Goal: Book appointment/travel/reservation

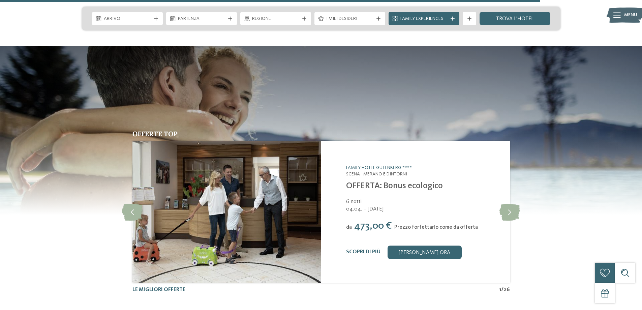
scroll to position [2630, 0]
click at [515, 203] on icon at bounding box center [510, 211] width 21 height 17
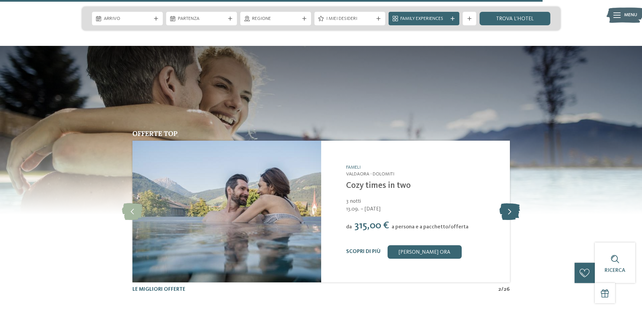
click at [515, 203] on icon at bounding box center [510, 211] width 21 height 17
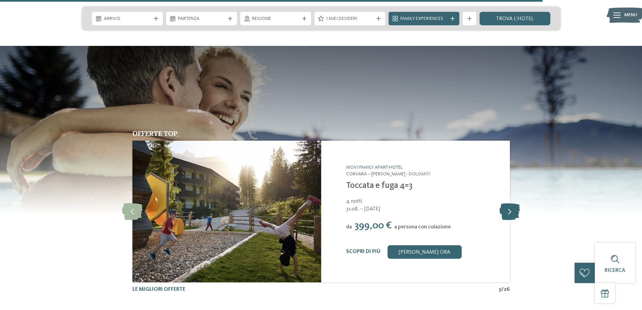
click at [515, 203] on icon at bounding box center [510, 211] width 21 height 17
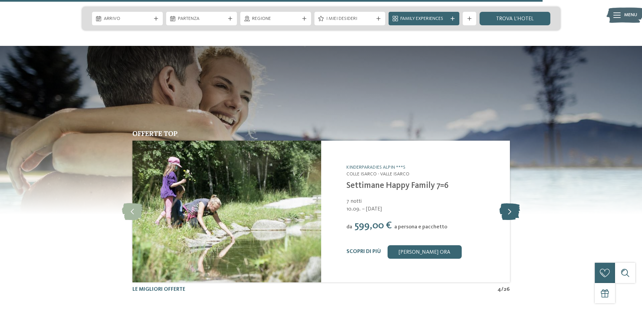
click at [515, 203] on icon at bounding box center [510, 211] width 21 height 17
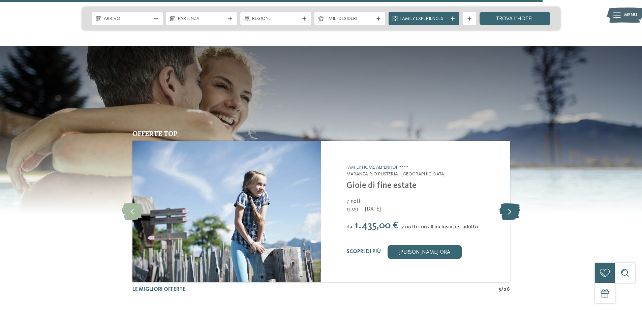
click at [515, 203] on icon at bounding box center [510, 211] width 21 height 17
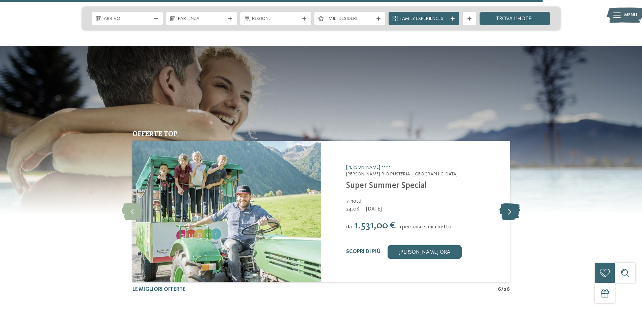
click at [515, 203] on icon at bounding box center [510, 211] width 21 height 17
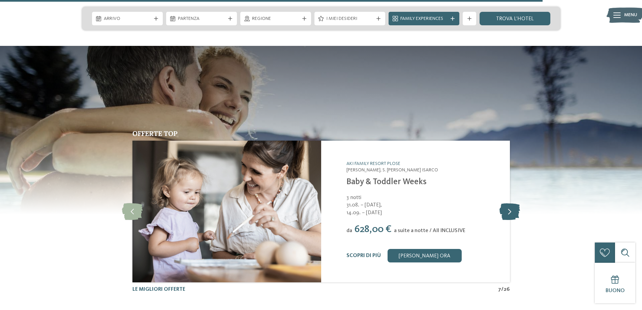
click at [515, 203] on icon at bounding box center [510, 211] width 21 height 17
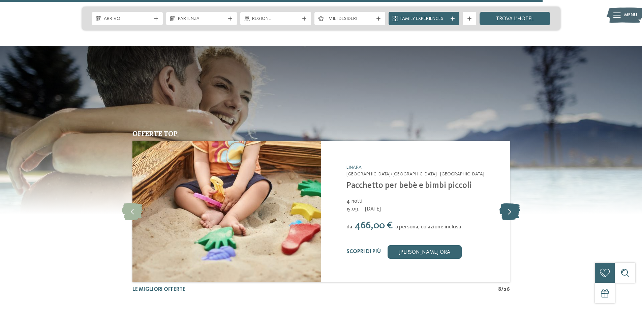
click at [515, 203] on icon at bounding box center [510, 211] width 21 height 17
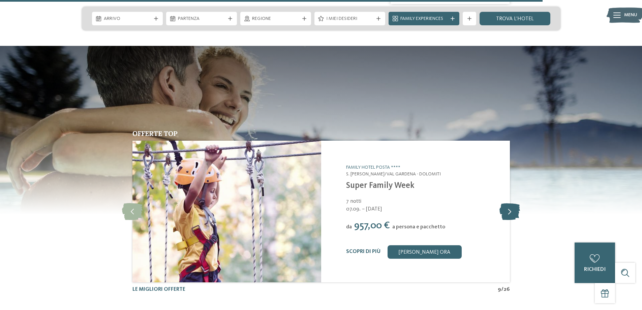
click at [515, 203] on icon at bounding box center [510, 211] width 21 height 17
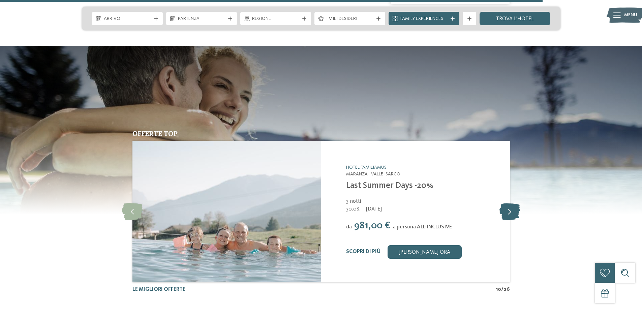
click at [515, 203] on icon at bounding box center [510, 211] width 21 height 17
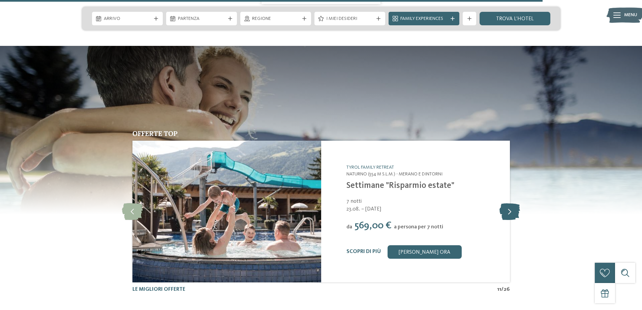
click at [515, 203] on icon at bounding box center [510, 211] width 21 height 17
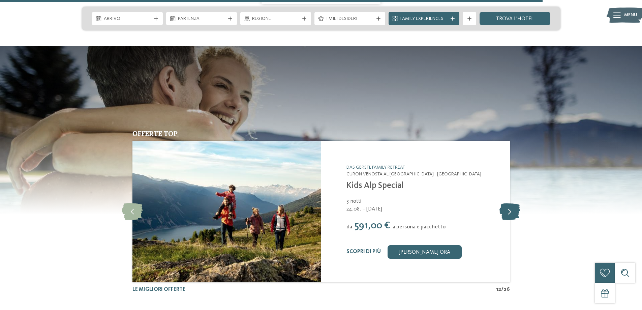
click at [515, 203] on icon at bounding box center [510, 211] width 21 height 17
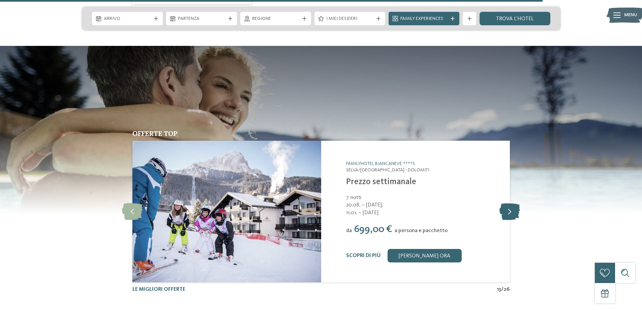
click at [515, 203] on icon at bounding box center [510, 211] width 21 height 17
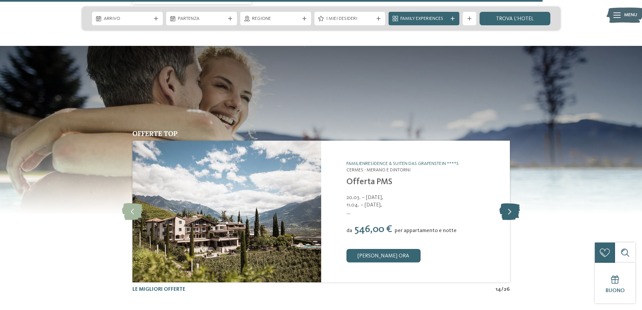
click at [515, 203] on icon at bounding box center [510, 211] width 21 height 17
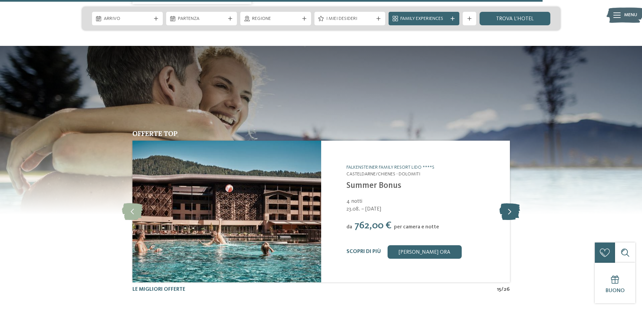
click at [515, 203] on icon at bounding box center [510, 211] width 21 height 17
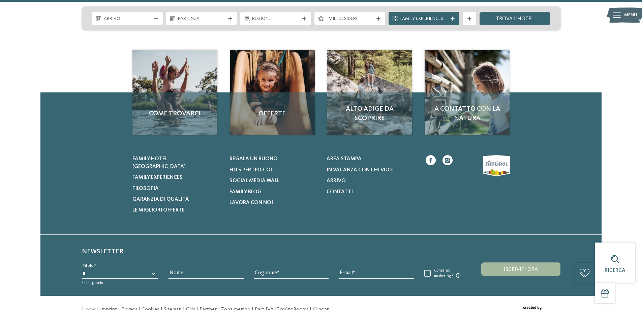
scroll to position [3065, 0]
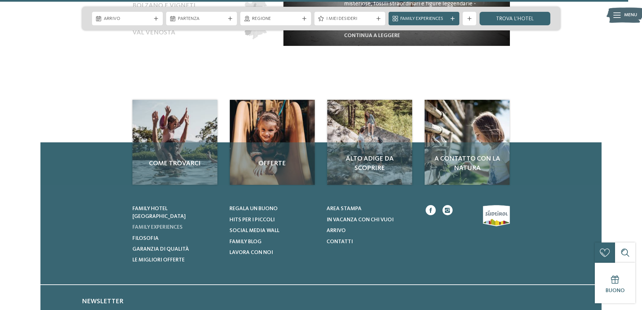
click at [148, 225] on span "Family experiences" at bounding box center [157, 227] width 50 height 5
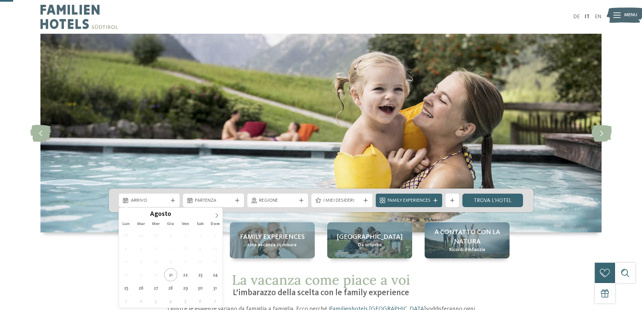
click at [145, 197] on span "Arrivo" at bounding box center [149, 200] width 37 height 7
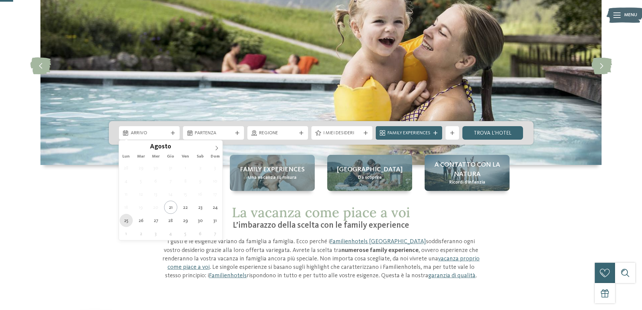
type div "25.08.2025"
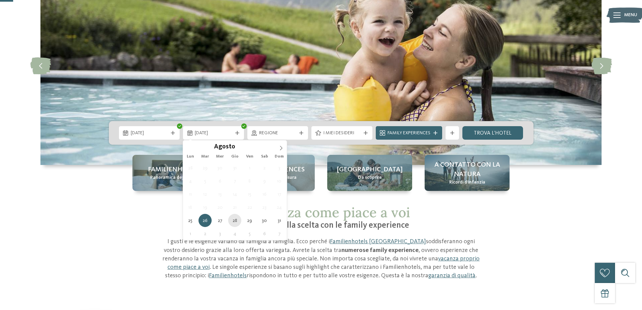
type div "28.08.2025"
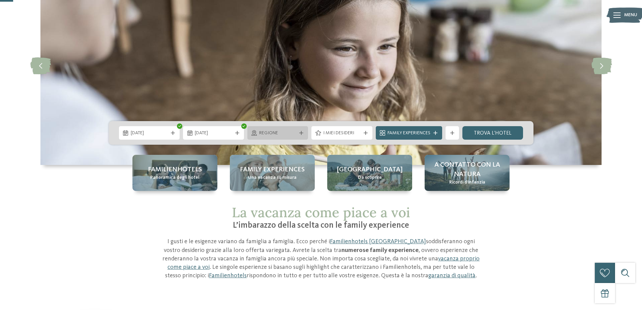
click at [278, 134] on span "Regione" at bounding box center [277, 133] width 37 height 7
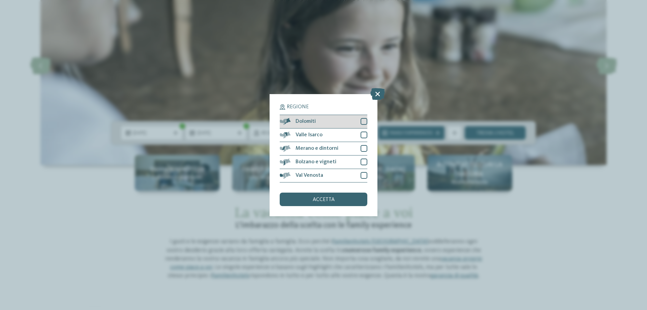
click at [364, 120] on div at bounding box center [364, 121] width 7 height 7
click at [366, 150] on div at bounding box center [364, 148] width 7 height 7
click at [362, 160] on div at bounding box center [364, 161] width 7 height 7
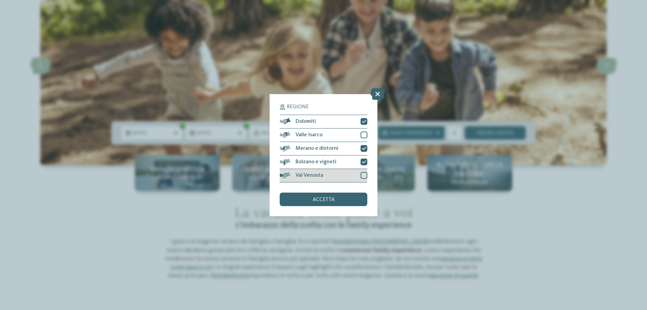
click at [362, 175] on div at bounding box center [364, 175] width 7 height 7
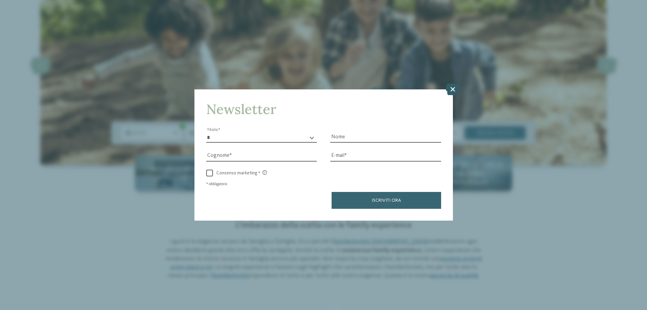
click at [454, 89] on icon at bounding box center [453, 89] width 14 height 12
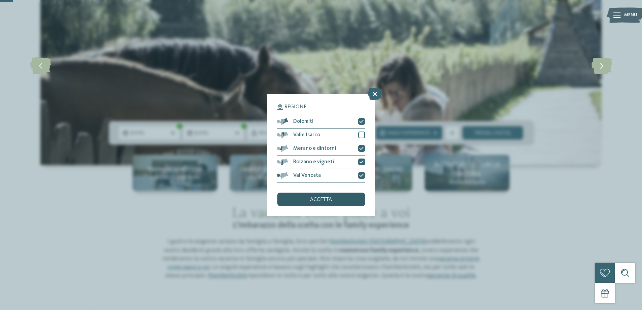
click at [318, 197] on span "accetta" at bounding box center [321, 199] width 22 height 5
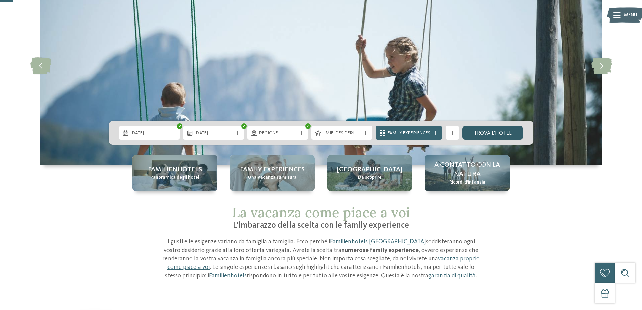
click at [490, 135] on link "trova l’hotel" at bounding box center [493, 132] width 61 height 13
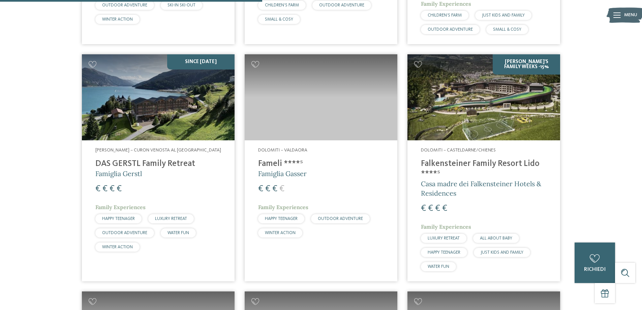
scroll to position [626, 0]
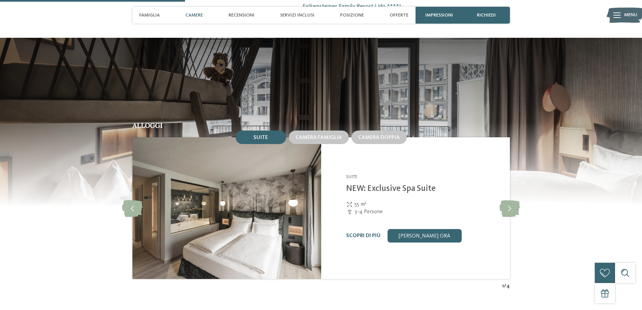
scroll to position [708, 0]
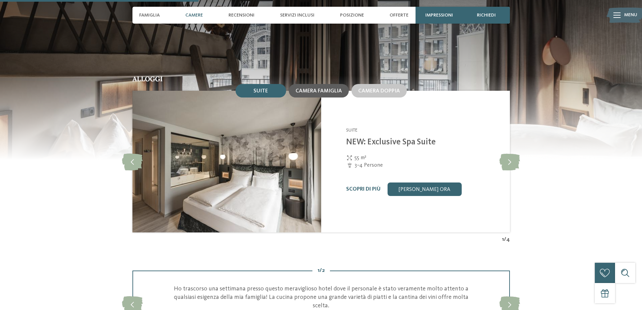
click at [318, 89] on span "Camera famiglia" at bounding box center [319, 90] width 47 height 5
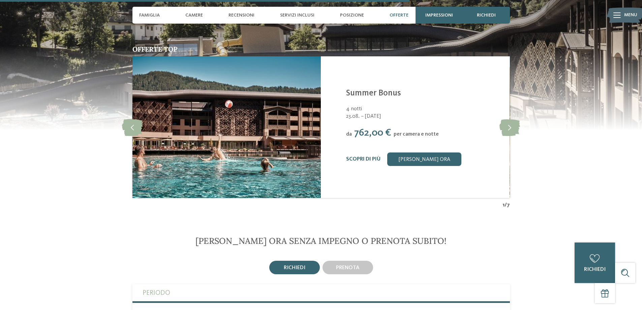
scroll to position [1483, 0]
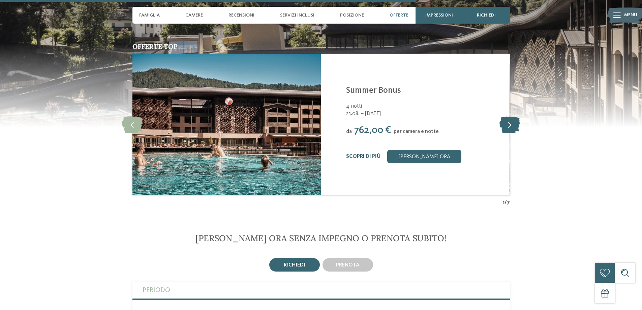
click at [517, 121] on icon at bounding box center [510, 124] width 21 height 17
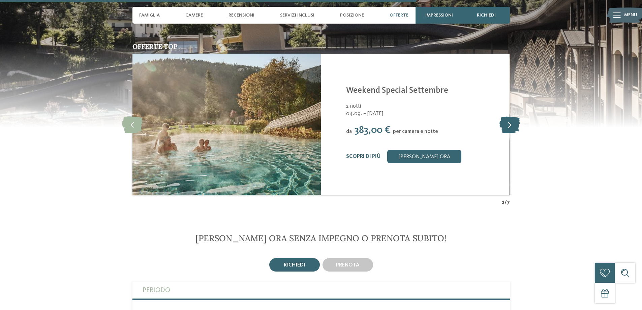
click at [517, 121] on icon at bounding box center [510, 124] width 21 height 17
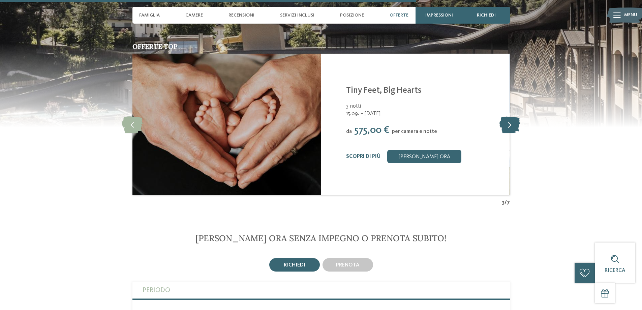
click at [516, 121] on icon at bounding box center [510, 124] width 21 height 17
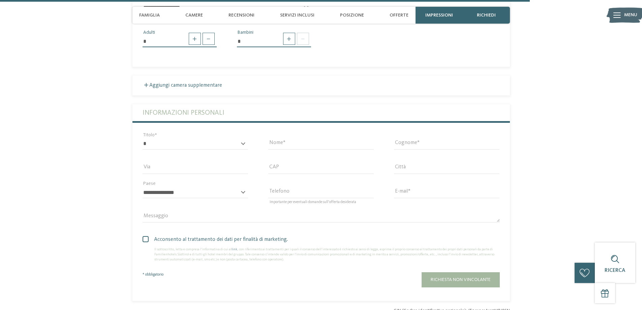
scroll to position [1888, 0]
